Goal: Information Seeking & Learning: Learn about a topic

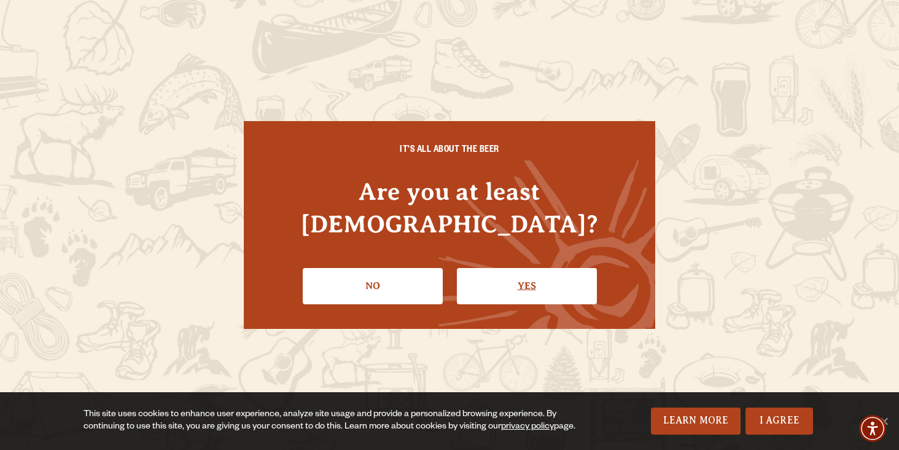
click at [521, 278] on link "Yes" at bounding box center [527, 286] width 140 height 36
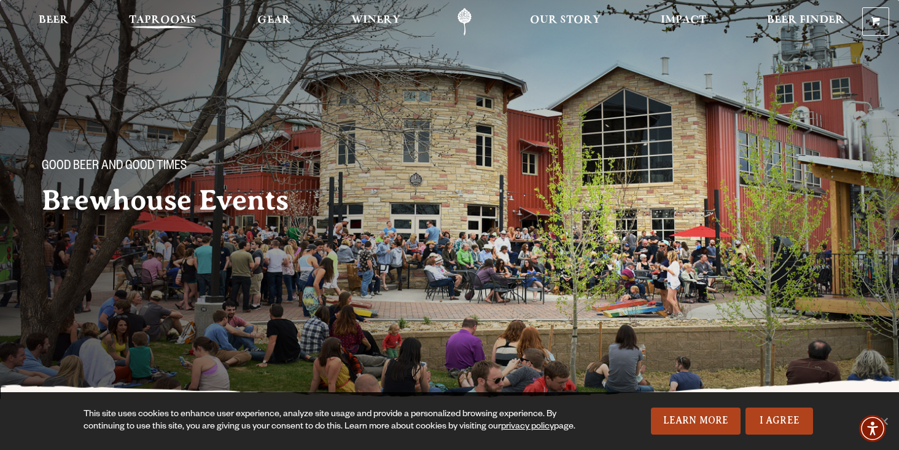
click at [151, 17] on span "Taprooms" at bounding box center [163, 20] width 68 height 10
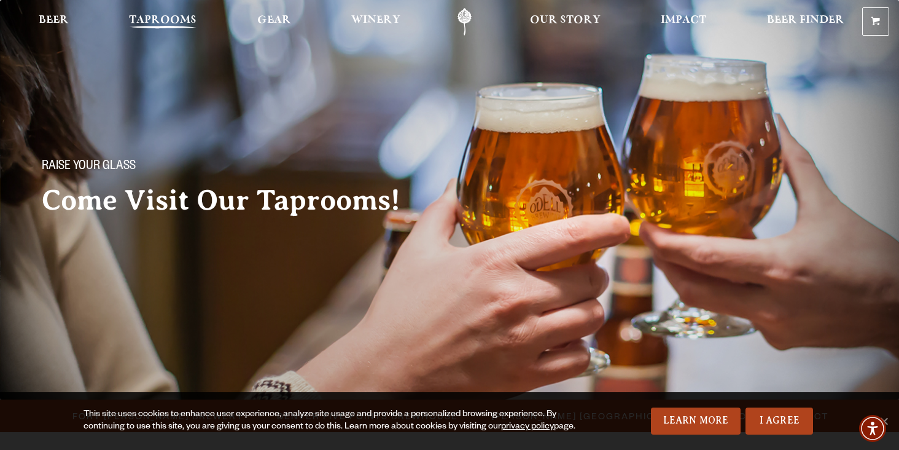
click at [156, 18] on span "Taprooms" at bounding box center [163, 20] width 68 height 10
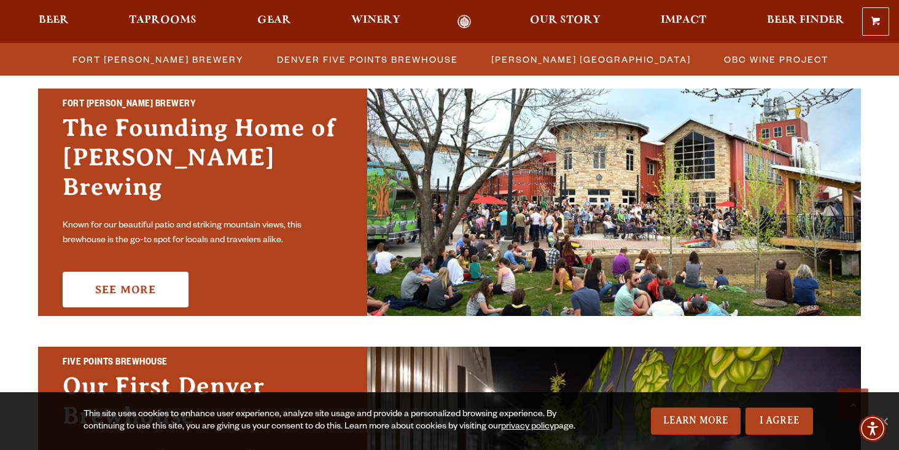
scroll to position [368, 0]
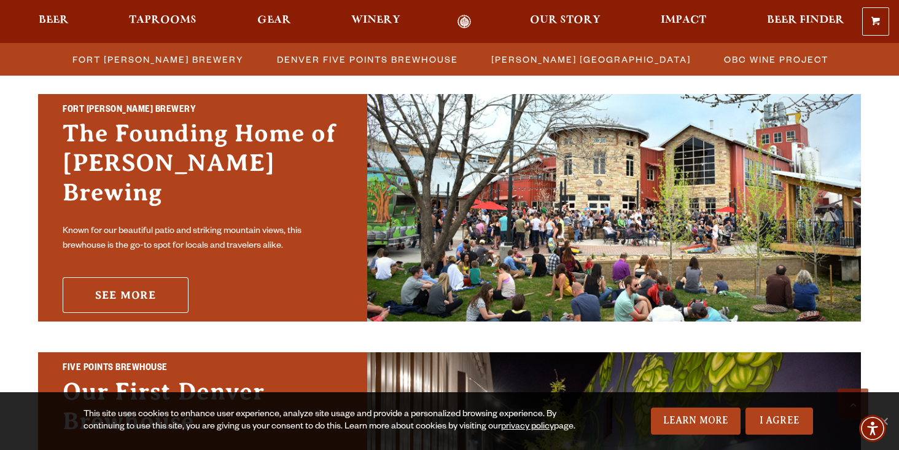
click at [124, 278] on link "See More" at bounding box center [126, 295] width 126 height 36
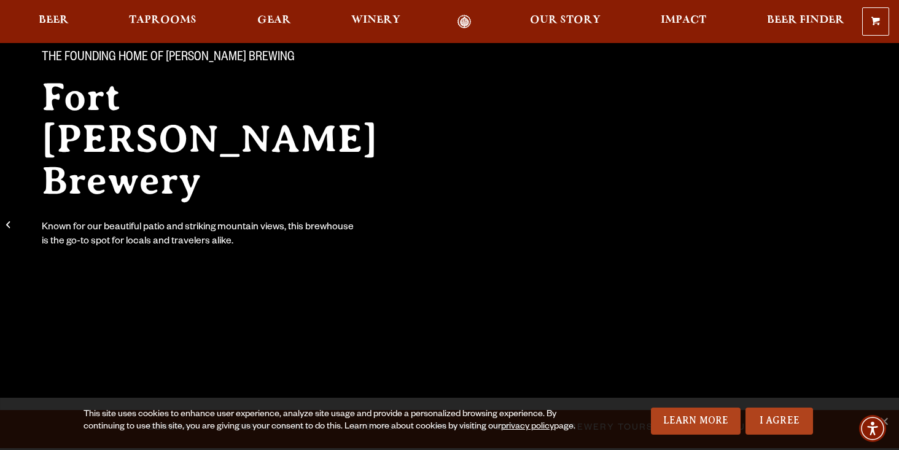
scroll to position [116, 0]
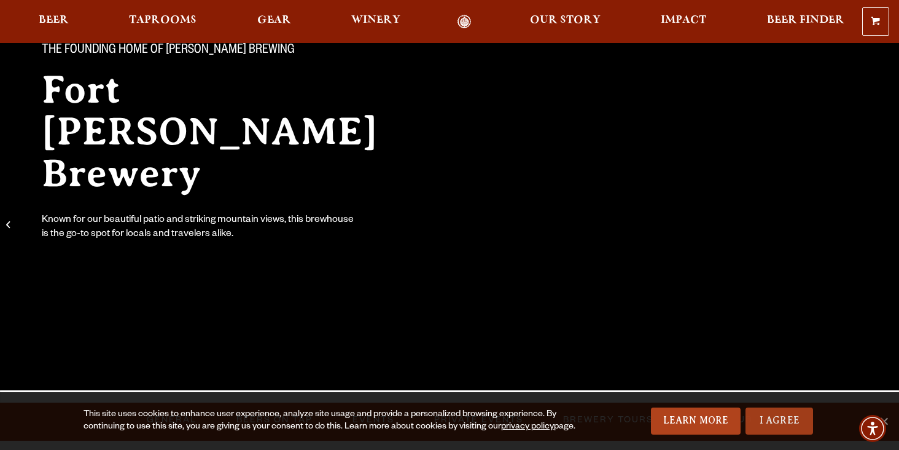
click at [771, 418] on link "I Agree" at bounding box center [780, 420] width 68 height 27
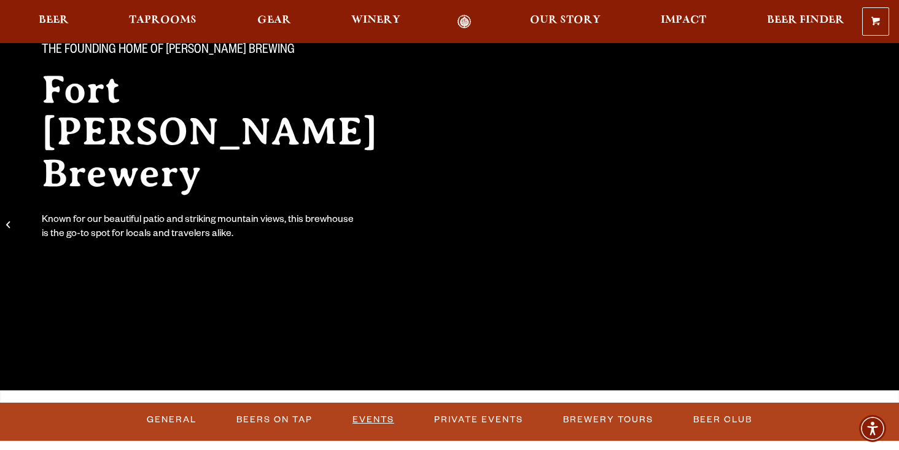
click at [376, 418] on link "Events" at bounding box center [374, 419] width 52 height 28
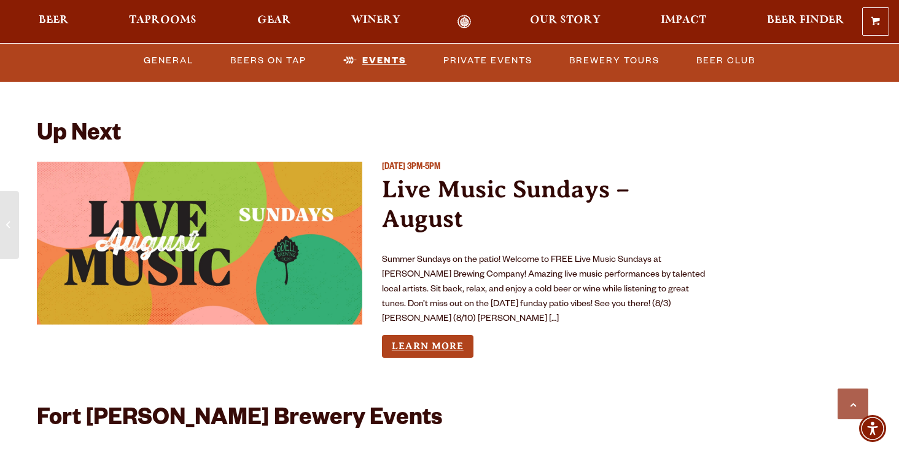
scroll to position [4426, 0]
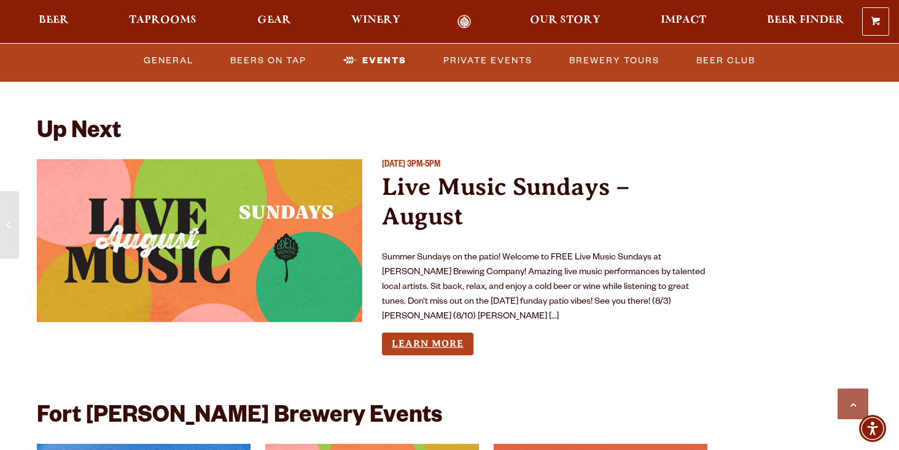
click at [429, 332] on link "Learn More" at bounding box center [428, 343] width 92 height 23
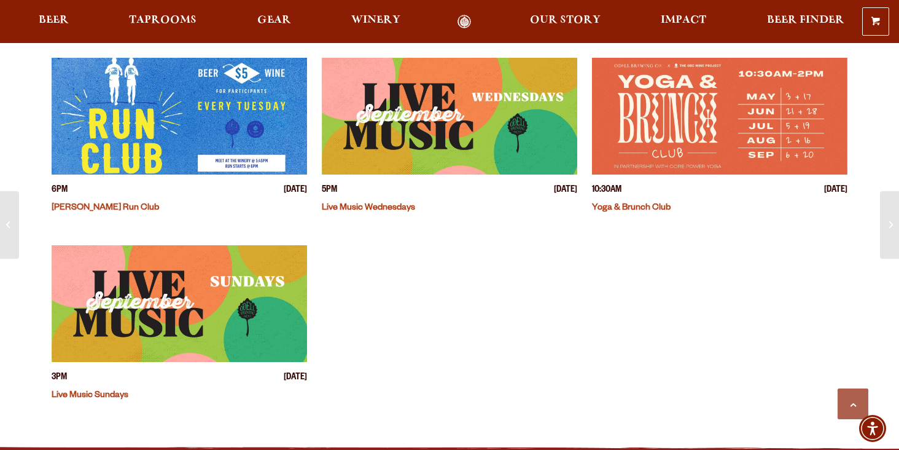
scroll to position [367, 0]
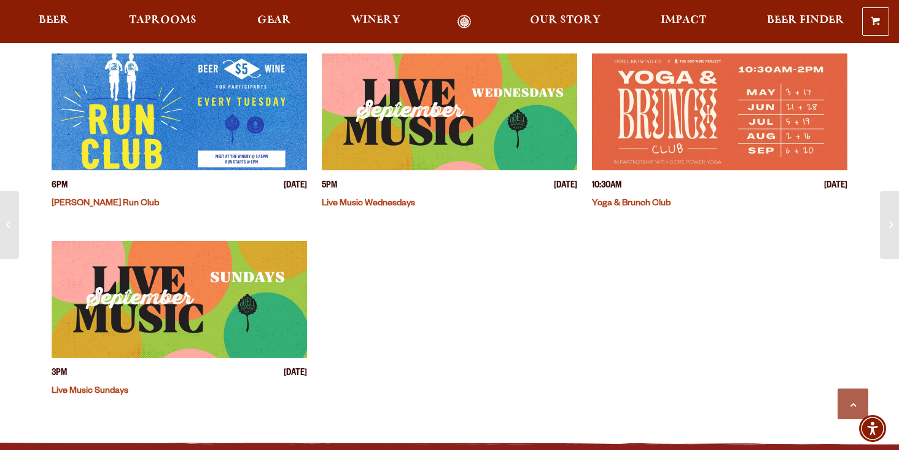
click at [132, 289] on img "View event details" at bounding box center [179, 299] width 255 height 117
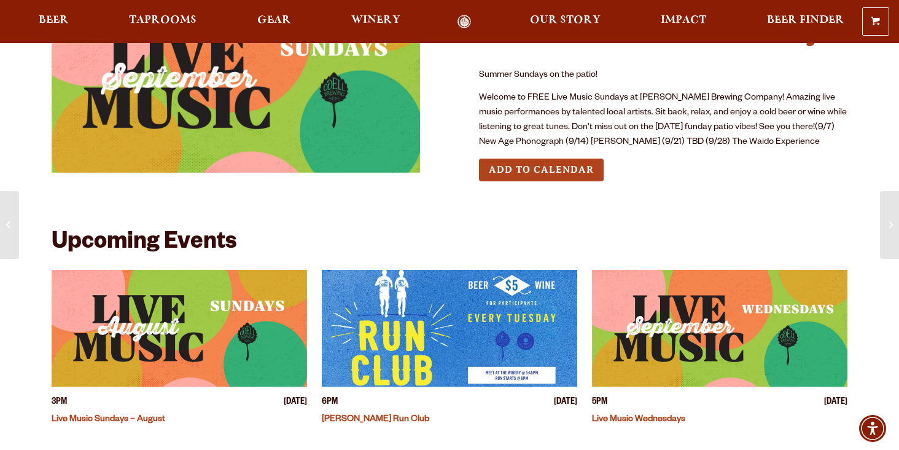
scroll to position [90, 0]
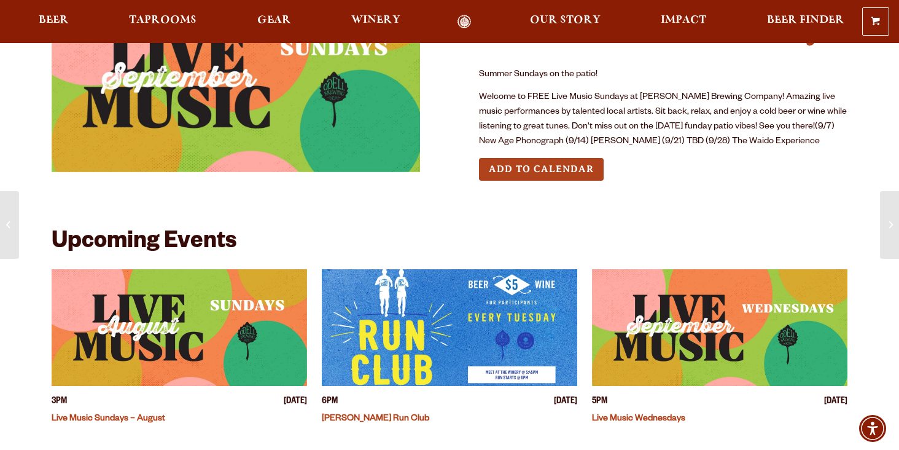
click at [193, 322] on img "View event details" at bounding box center [179, 327] width 255 height 117
